Goal: Task Accomplishment & Management: Manage account settings

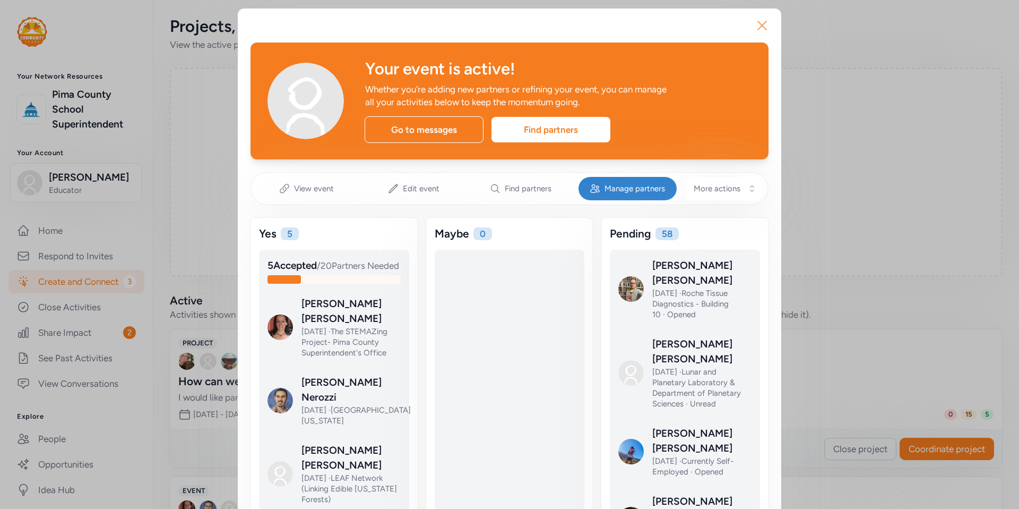
click at [761, 27] on icon "button" at bounding box center [762, 25] width 17 height 17
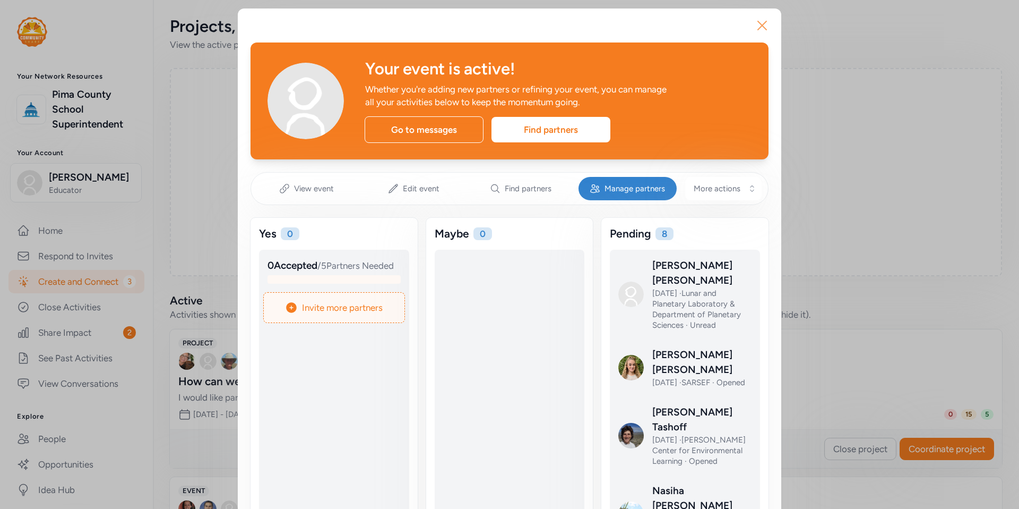
click at [759, 24] on icon "button" at bounding box center [762, 25] width 8 height 8
